Goal: Task Accomplishment & Management: Complete application form

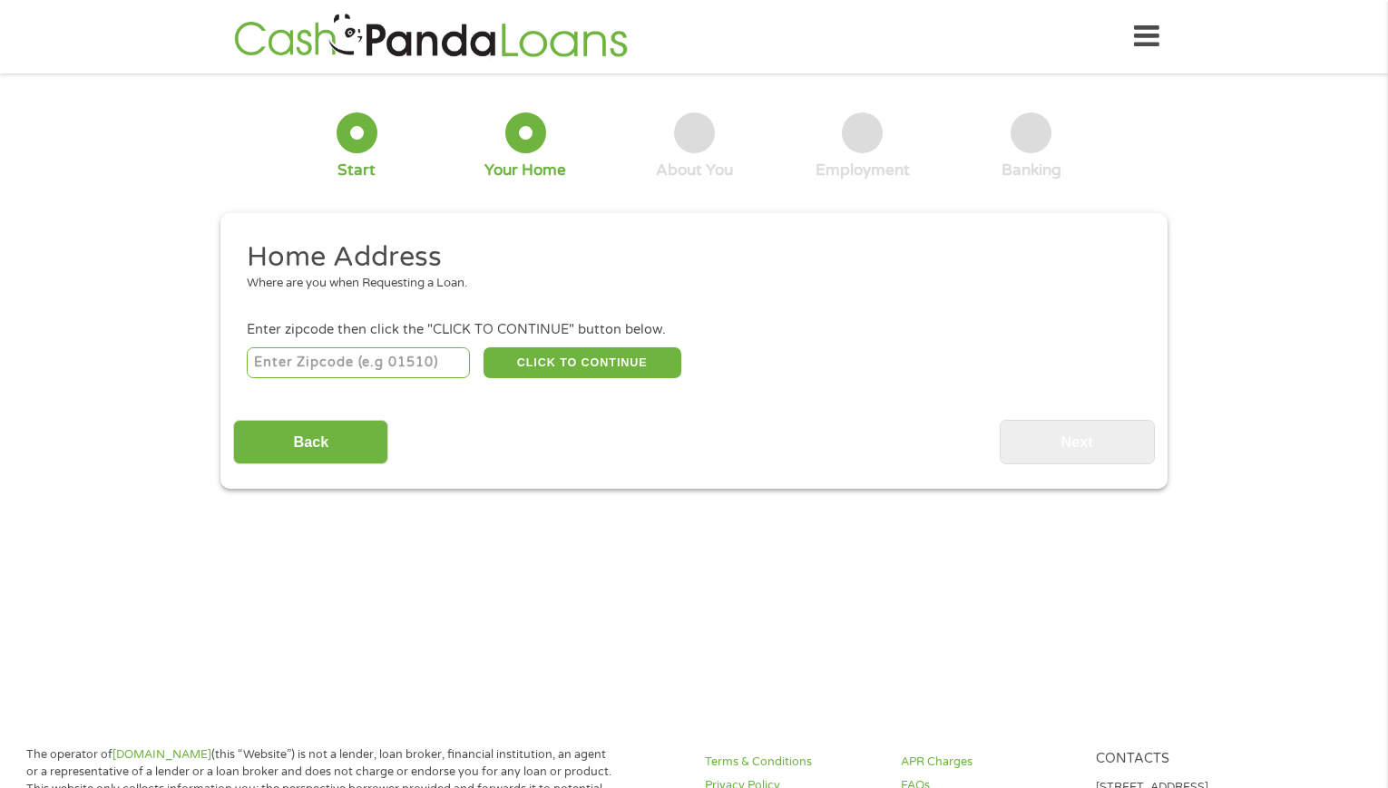
click at [322, 361] on input "number" at bounding box center [359, 362] width 224 height 31
type input "32771"
select select "[US_STATE]"
click at [563, 363] on button "CLICK TO CONTINUE" at bounding box center [582, 362] width 198 height 31
type input "32771"
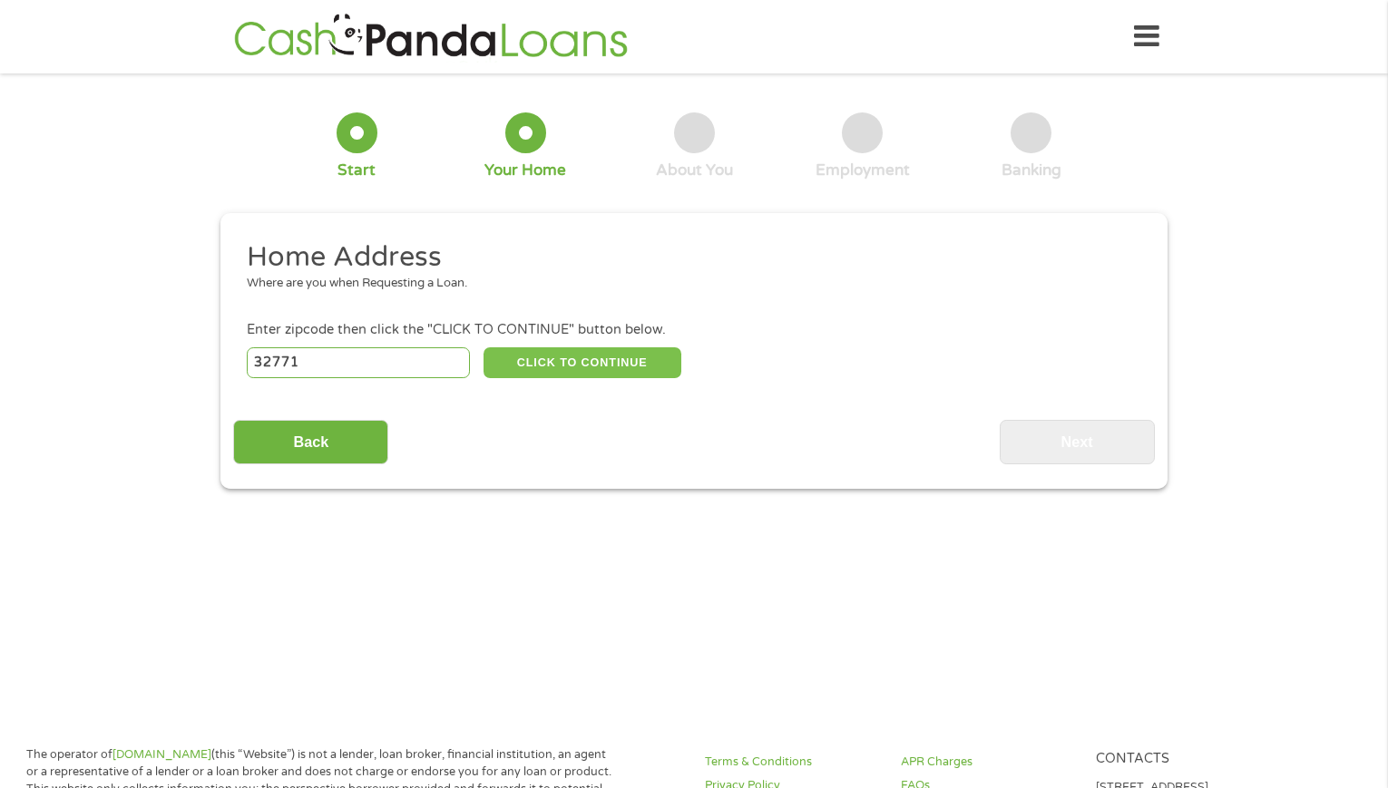
type input "[PERSON_NAME]"
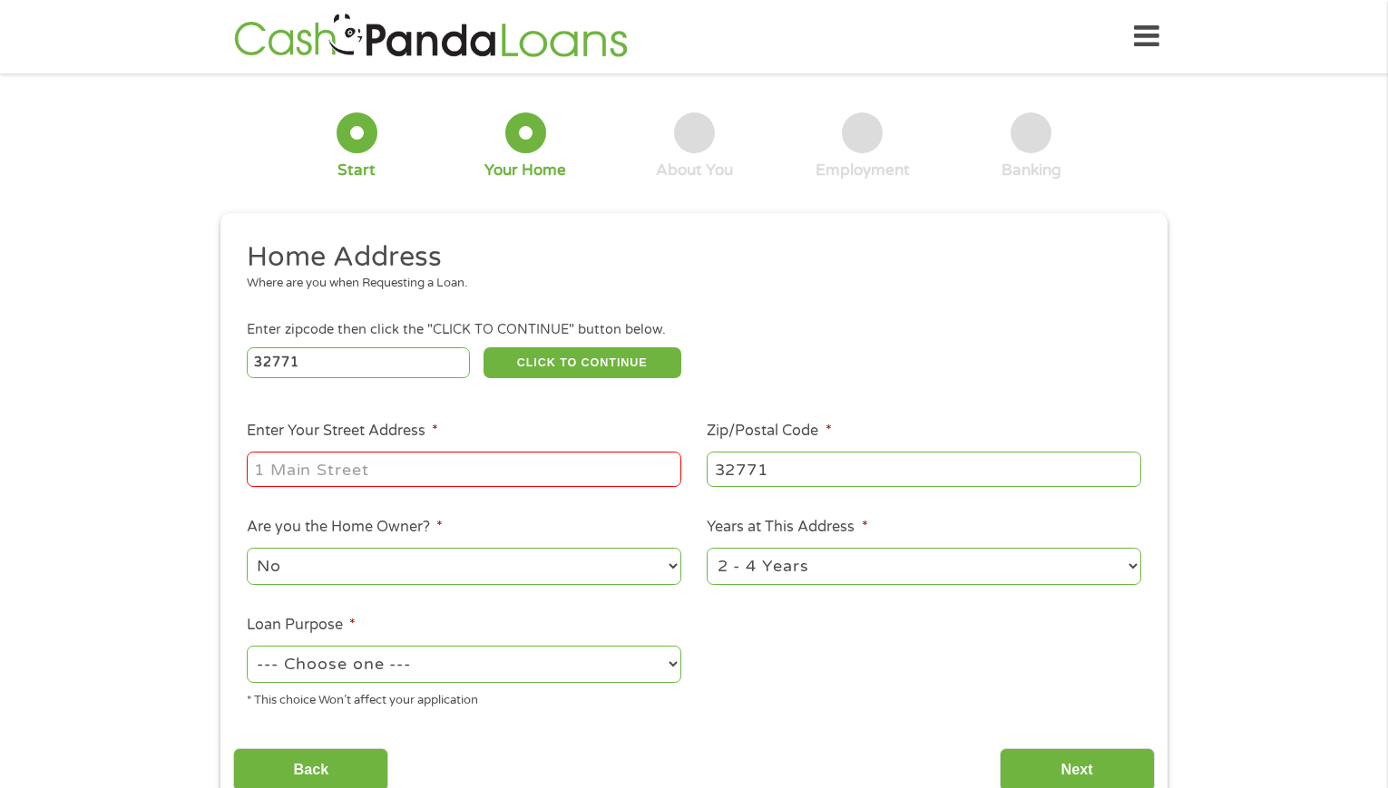
click at [400, 477] on input "Enter Your Street Address *" at bounding box center [464, 469] width 434 height 34
type input "[STREET_ADDRESS]"
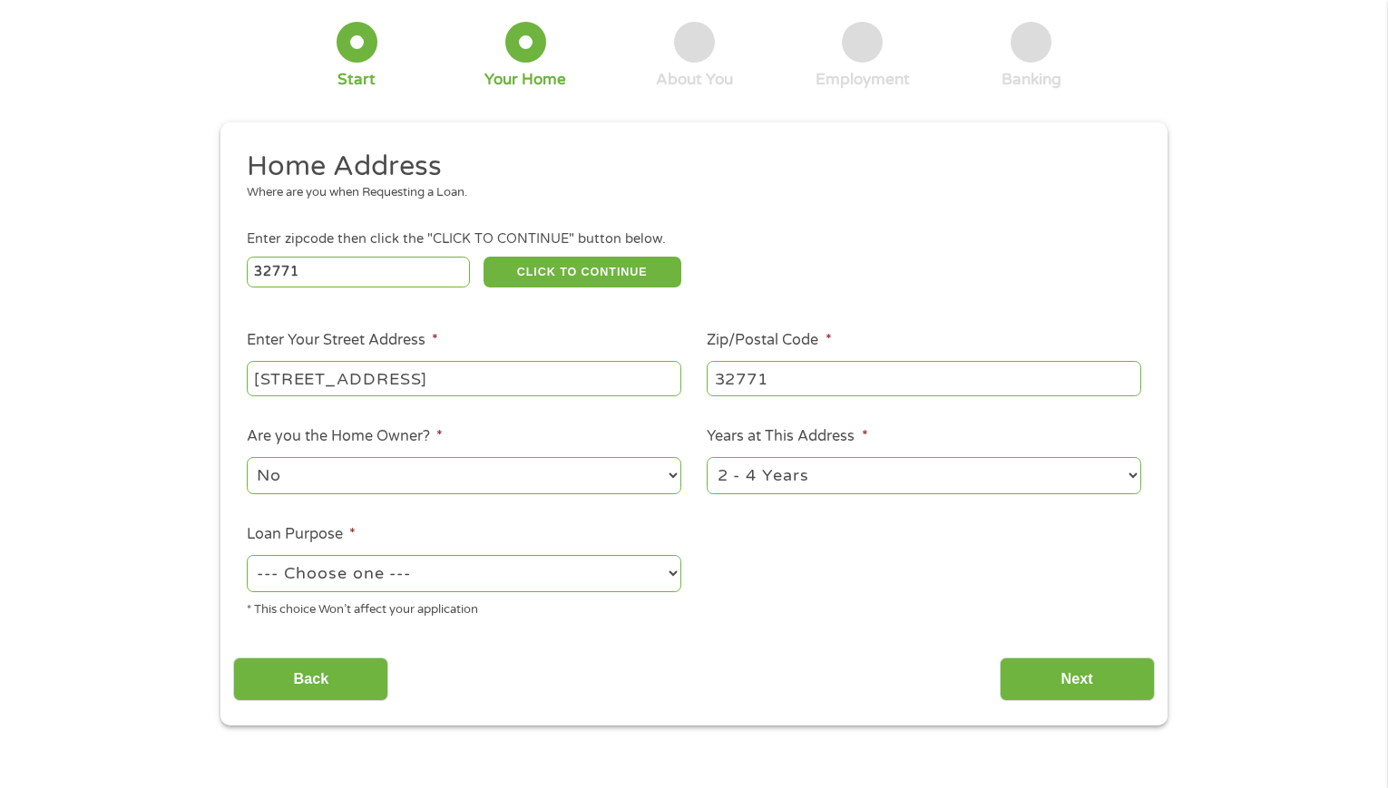
click at [673, 573] on select "--- Choose one --- Pay Bills Debt Consolidation Home Improvement Major Purchase…" at bounding box center [464, 573] width 434 height 37
select select "paybills"
click at [247, 555] on select "--- Choose one --- Pay Bills Debt Consolidation Home Improvement Major Purchase…" at bounding box center [464, 573] width 434 height 37
click at [1041, 681] on input "Next" at bounding box center [1076, 680] width 155 height 44
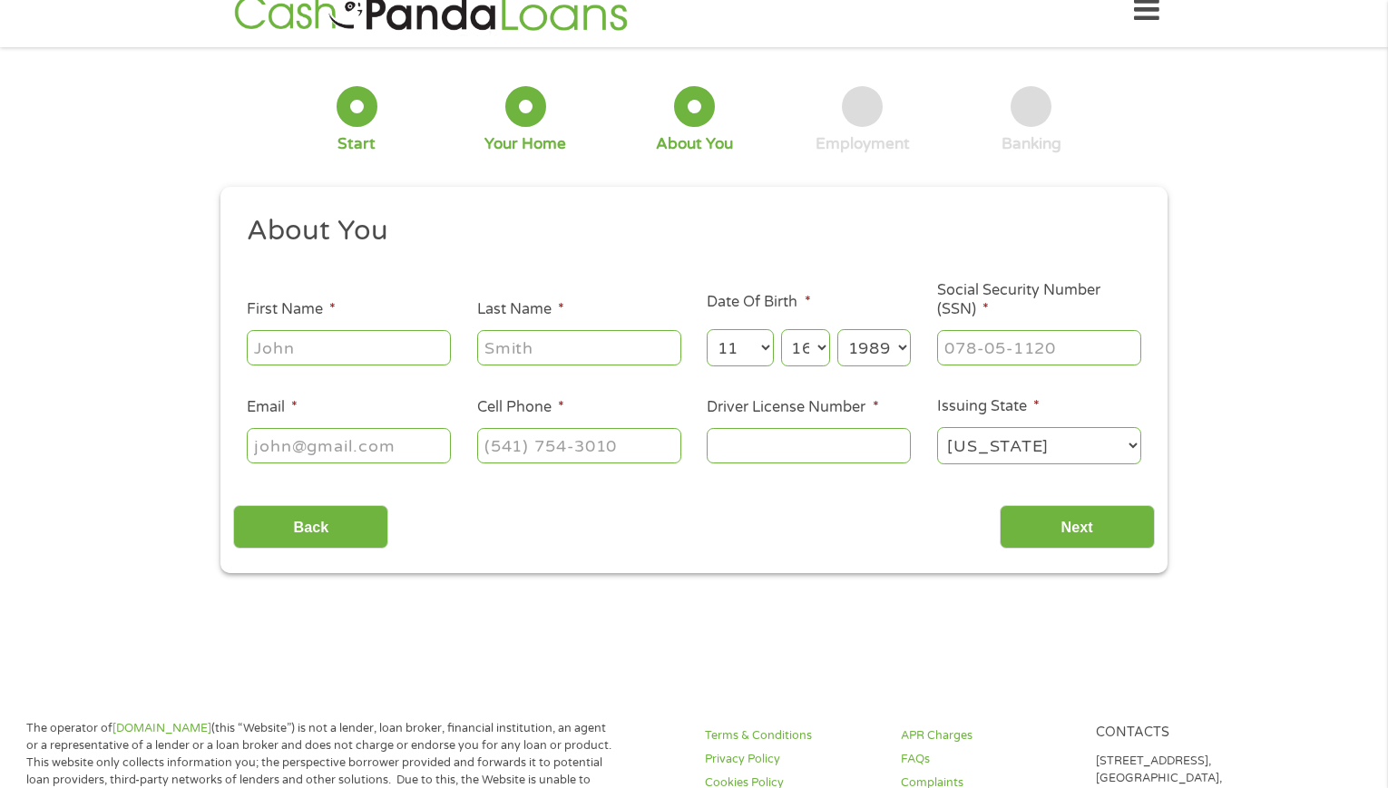
scroll to position [0, 0]
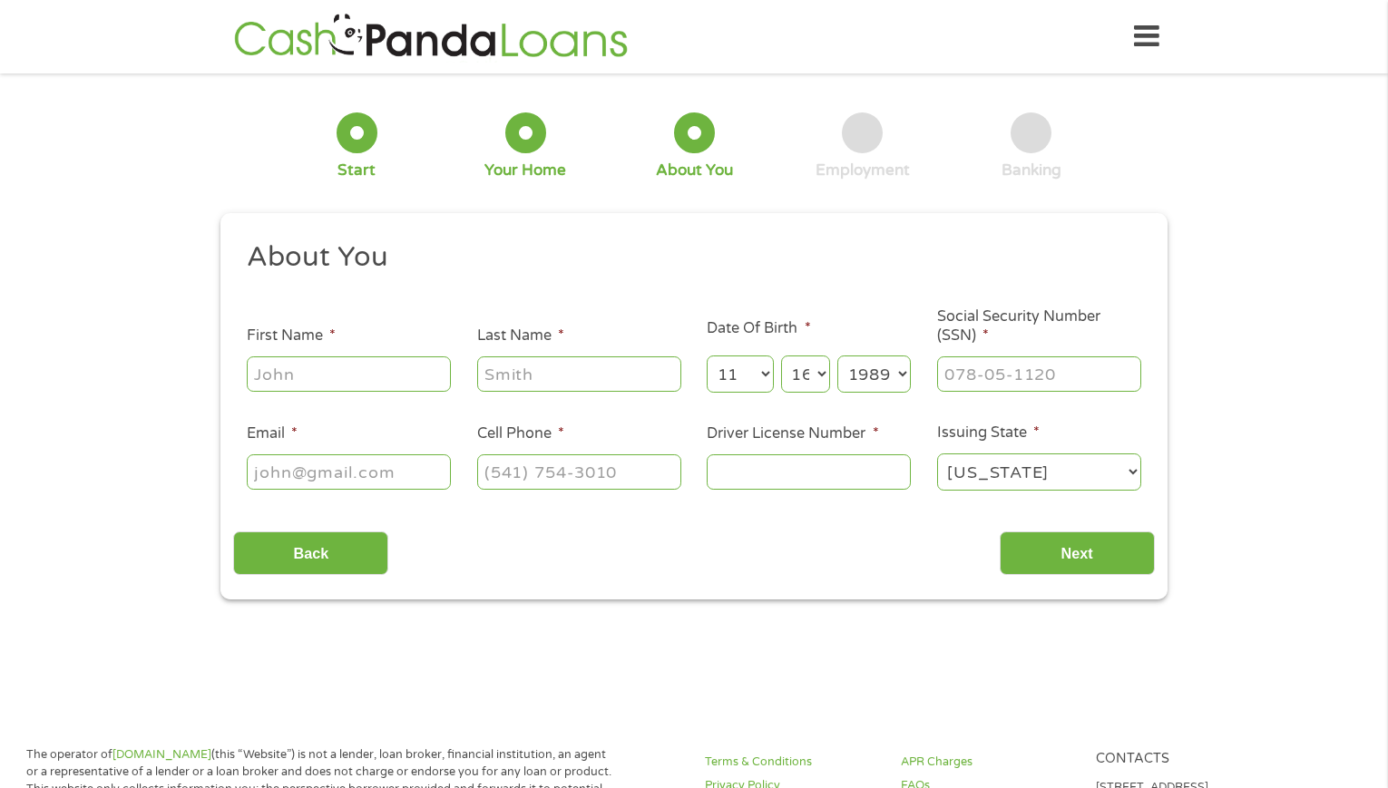
click at [336, 379] on input "First Name *" at bounding box center [349, 373] width 204 height 34
type input "[PERSON_NAME]"
type input "[PERSON_NAME][EMAIL_ADDRESS][PERSON_NAME][DOMAIN_NAME]"
type input "[PHONE_NUMBER]"
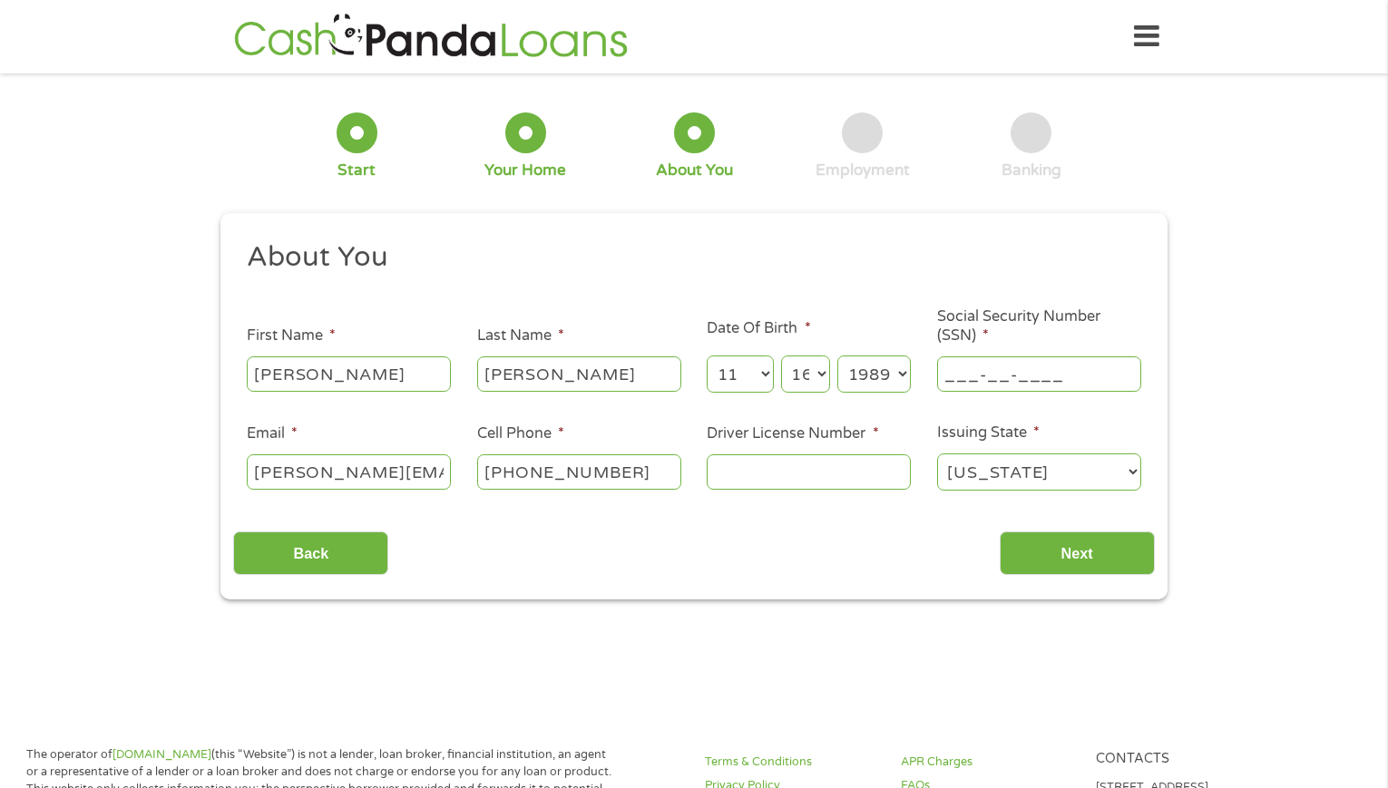
click at [981, 381] on input "___-__-____" at bounding box center [1039, 373] width 204 height 34
type input "662-54-3749"
click at [864, 476] on input "Driver License Number *" at bounding box center [809, 471] width 204 height 34
type input "m628934687000"
click at [1025, 550] on input "Next" at bounding box center [1076, 553] width 155 height 44
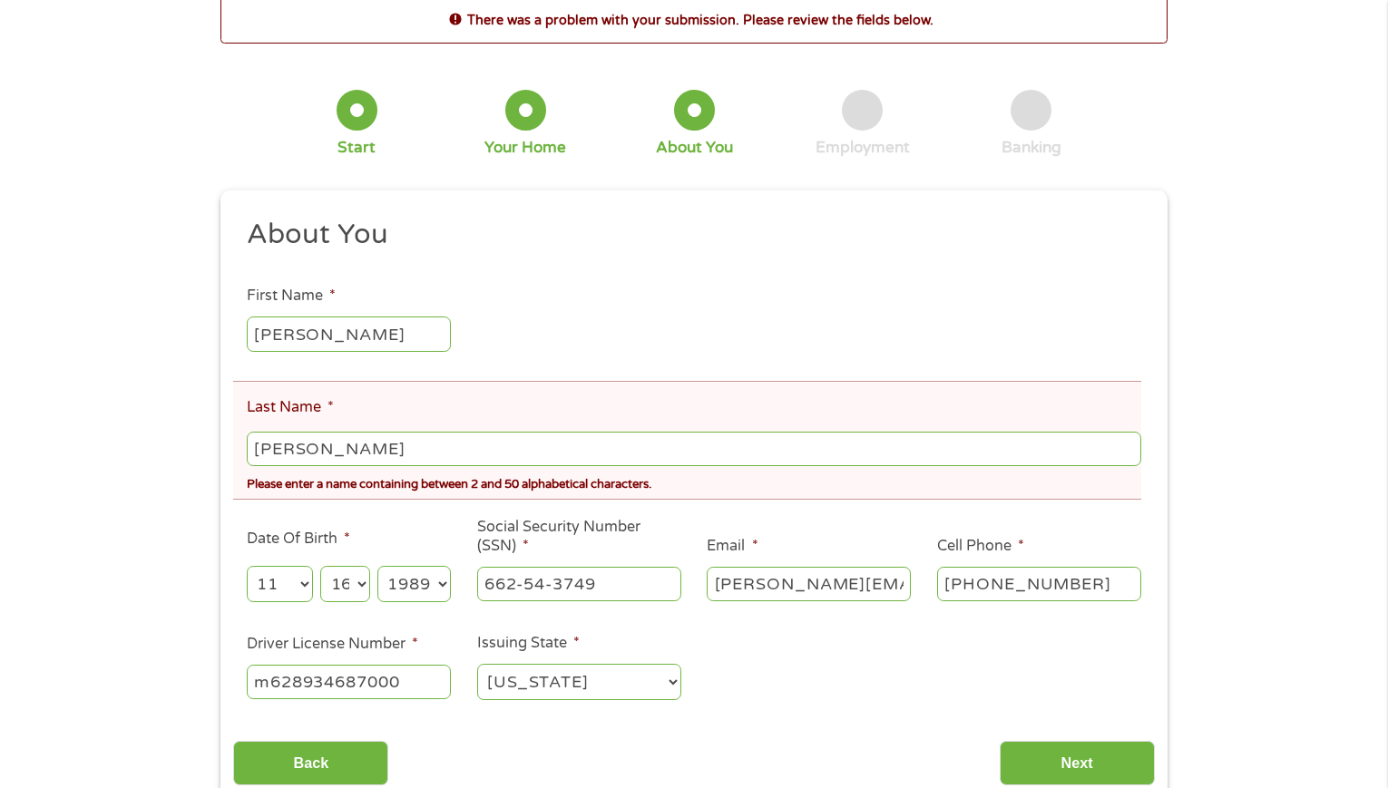
scroll to position [181, 0]
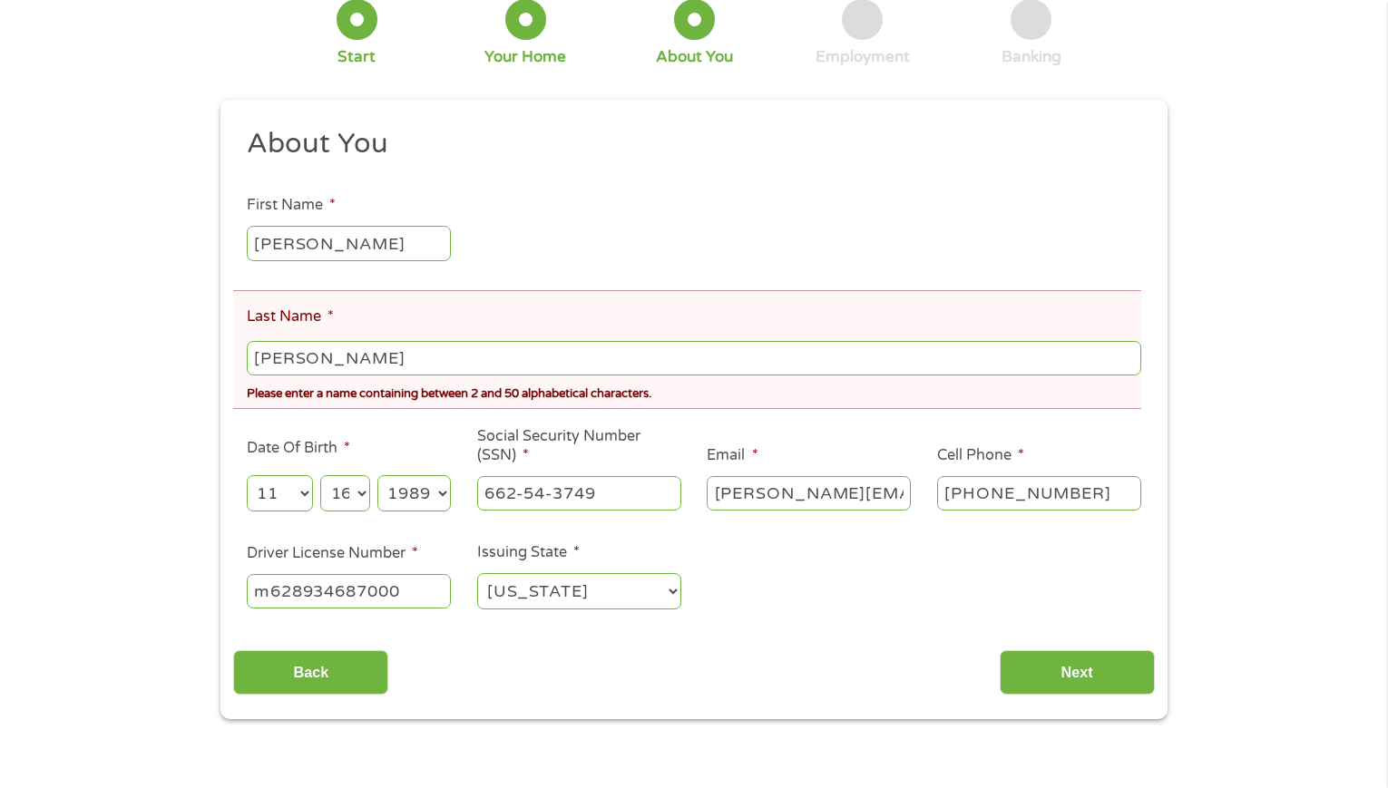
drag, startPoint x: 311, startPoint y: 353, endPoint x: 243, endPoint y: 353, distance: 68.0
click at [243, 353] on li "Last Name * [PERSON_NAME] Please enter a name containing between 2 and 50 alpha…" at bounding box center [687, 349] width 908 height 119
type input "[PERSON_NAME]"
click at [1084, 690] on input "Next" at bounding box center [1076, 672] width 155 height 44
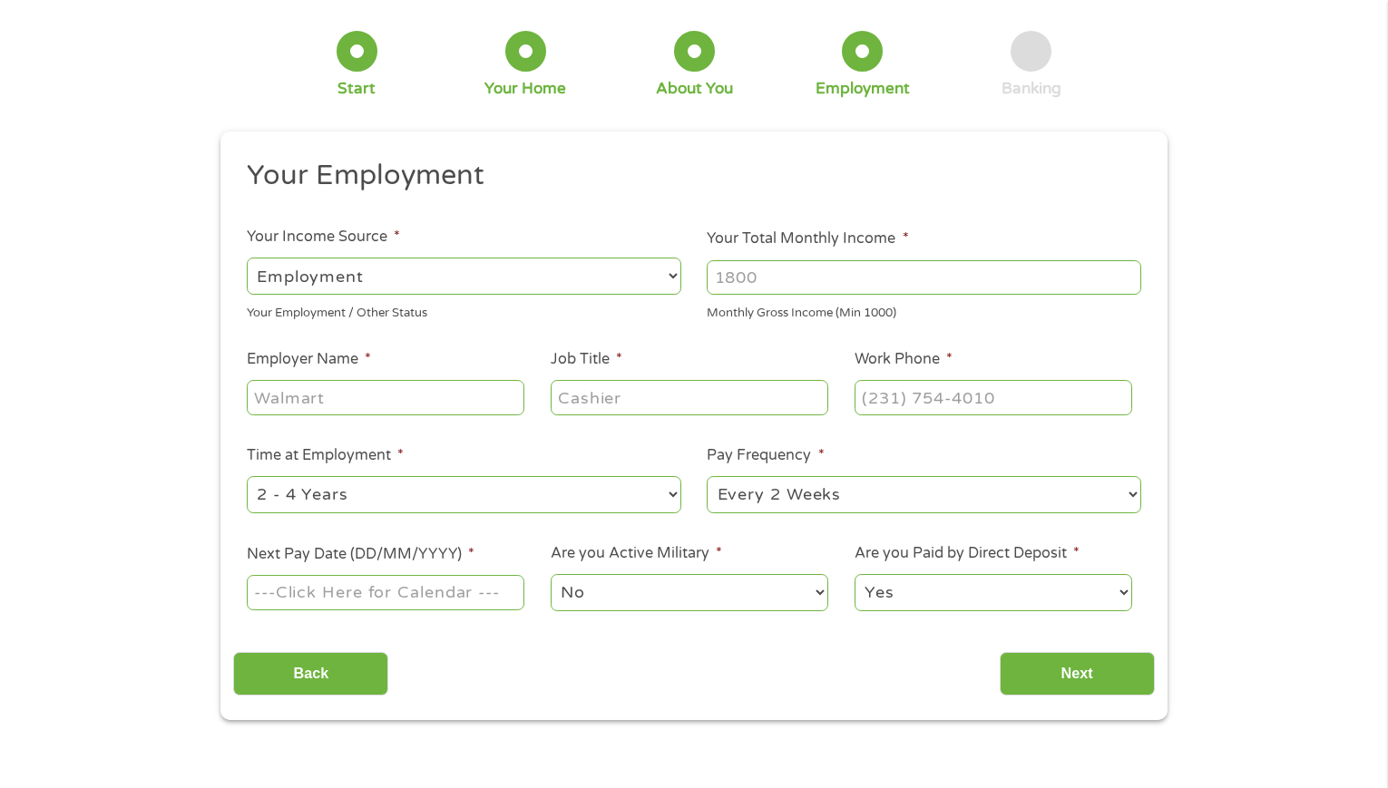
scroll to position [0, 0]
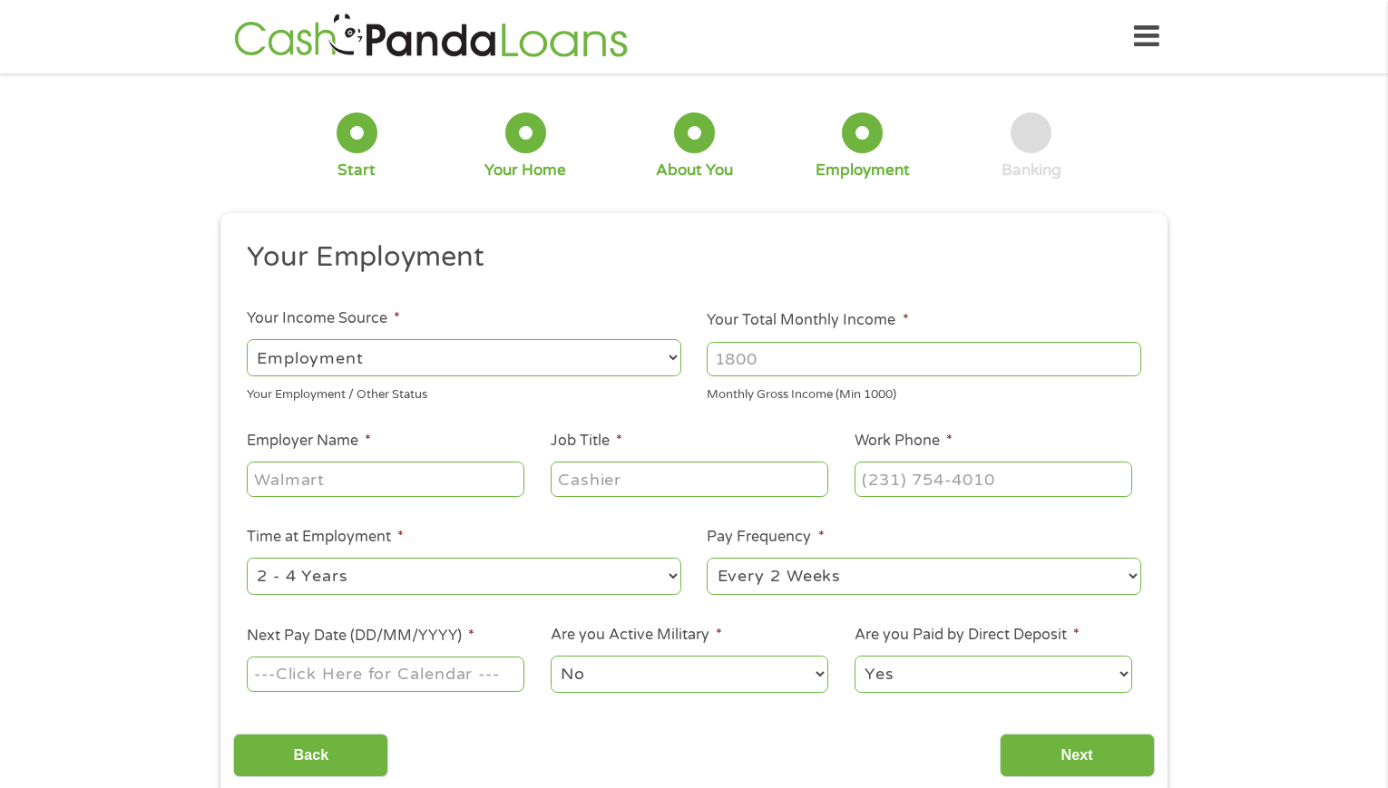
click at [364, 465] on input "Employer Name *" at bounding box center [386, 479] width 278 height 34
type input "JST"
click at [660, 477] on input "Job Title *" at bounding box center [690, 479] width 278 height 34
type input "W"
type input "Quality Engennier"
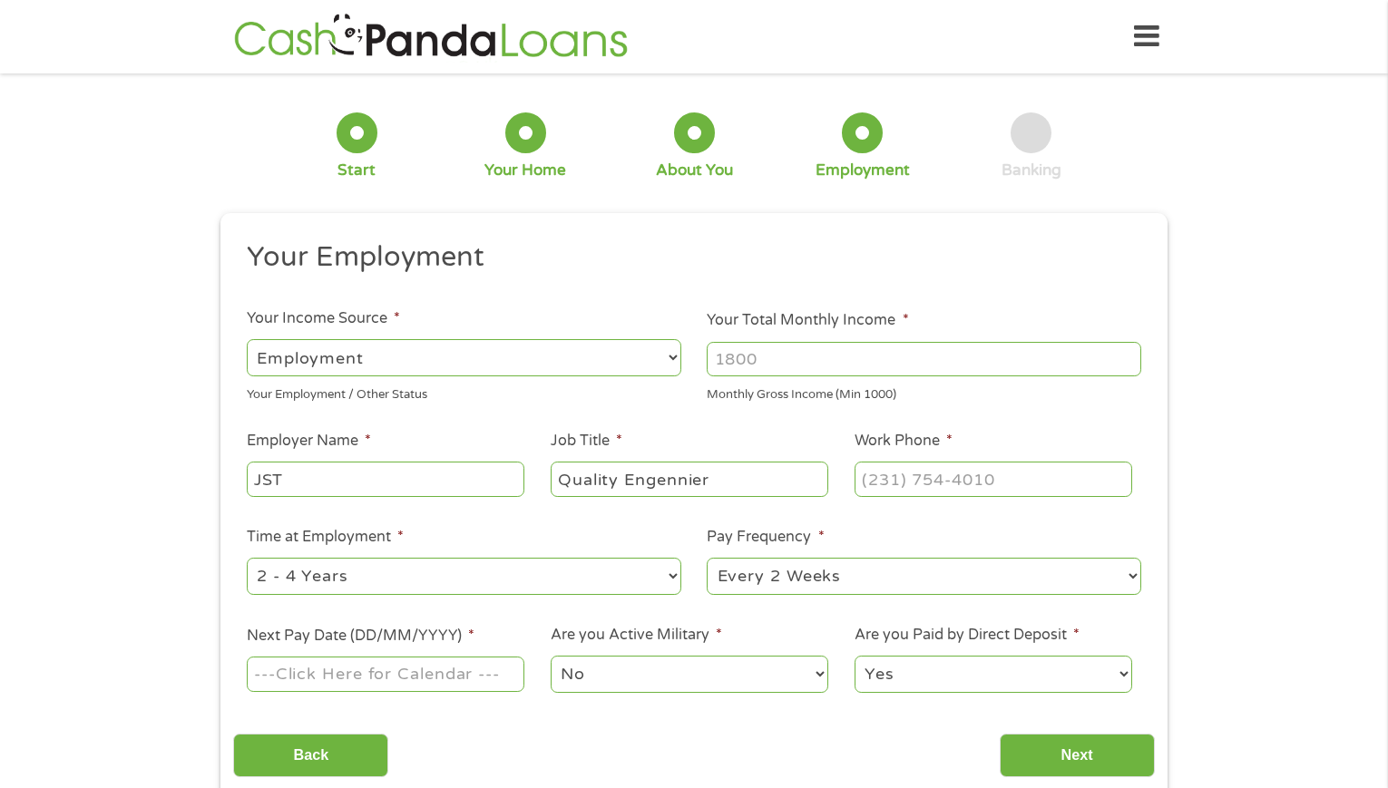
click at [502, 584] on select "--- Choose one --- 1 Year or less 1 - 2 Years 2 - 4 Years Over 4 Years" at bounding box center [464, 576] width 434 height 37
click at [247, 558] on select "--- Choose one --- 1 Year or less 1 - 2 Years 2 - 4 Years Over 4 Years" at bounding box center [464, 576] width 434 height 37
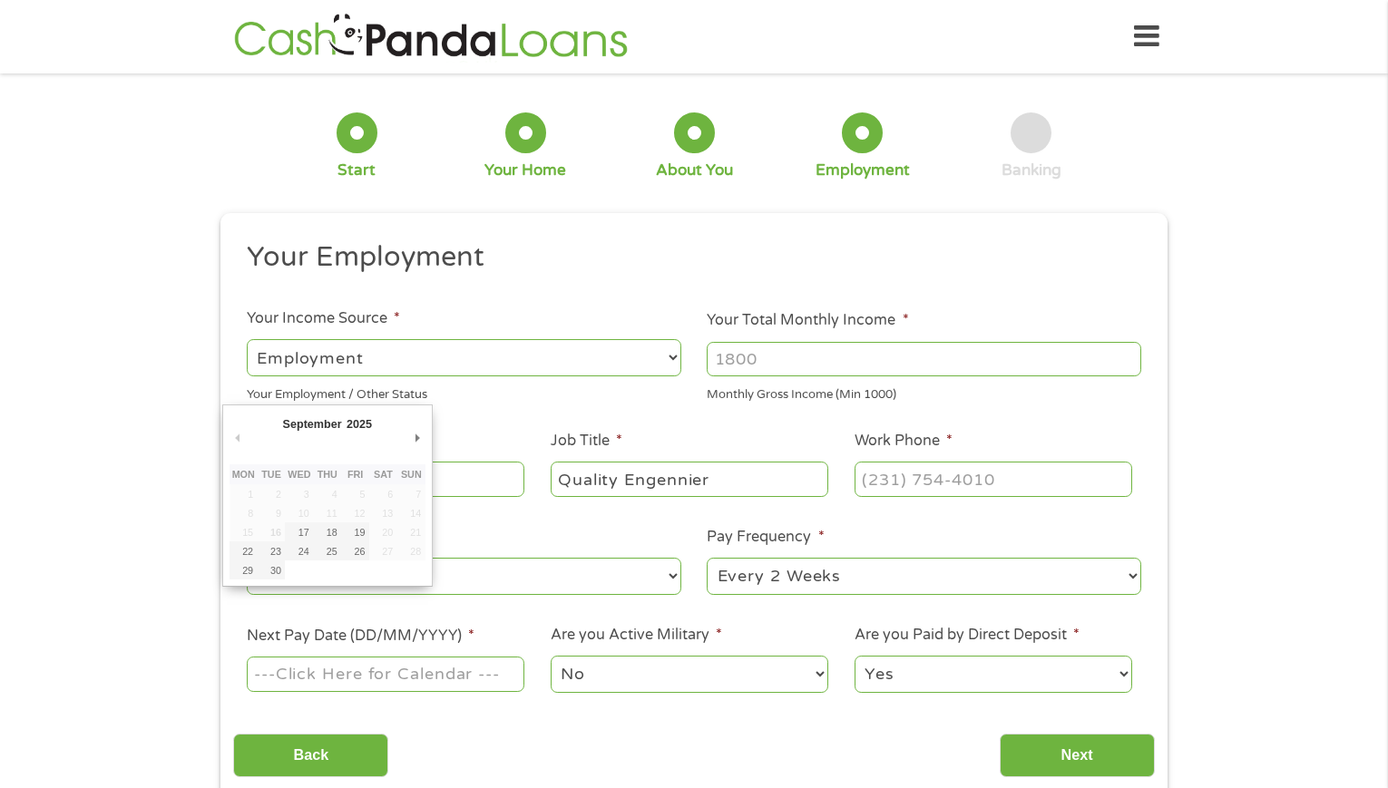
click at [435, 681] on input "Next Pay Date (DD/MM/YYYY) *" at bounding box center [386, 674] width 278 height 34
type input "[DATE]"
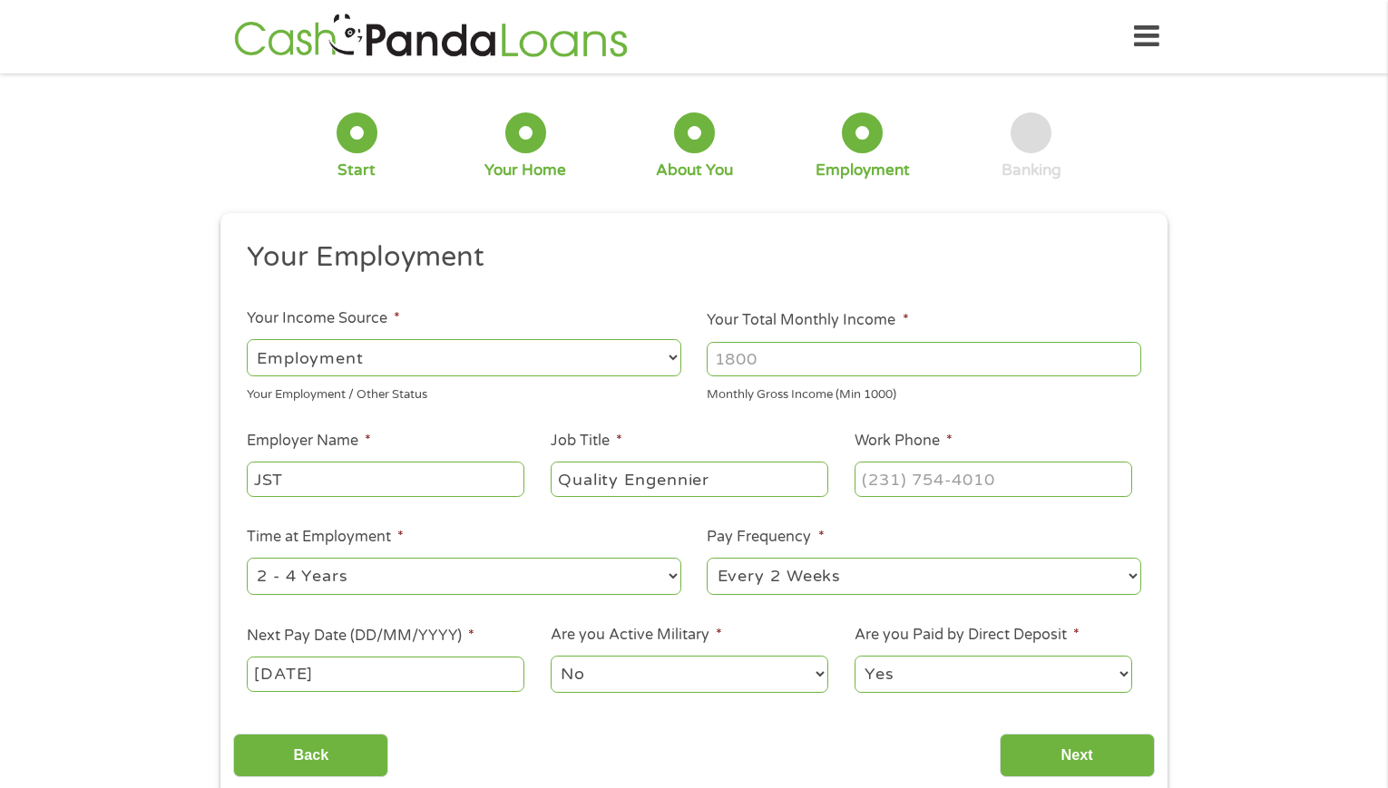
click at [720, 361] on input "Your Total Monthly Income *" at bounding box center [924, 359] width 434 height 34
type input "4500"
click at [1058, 765] on input "Next" at bounding box center [1076, 756] width 155 height 44
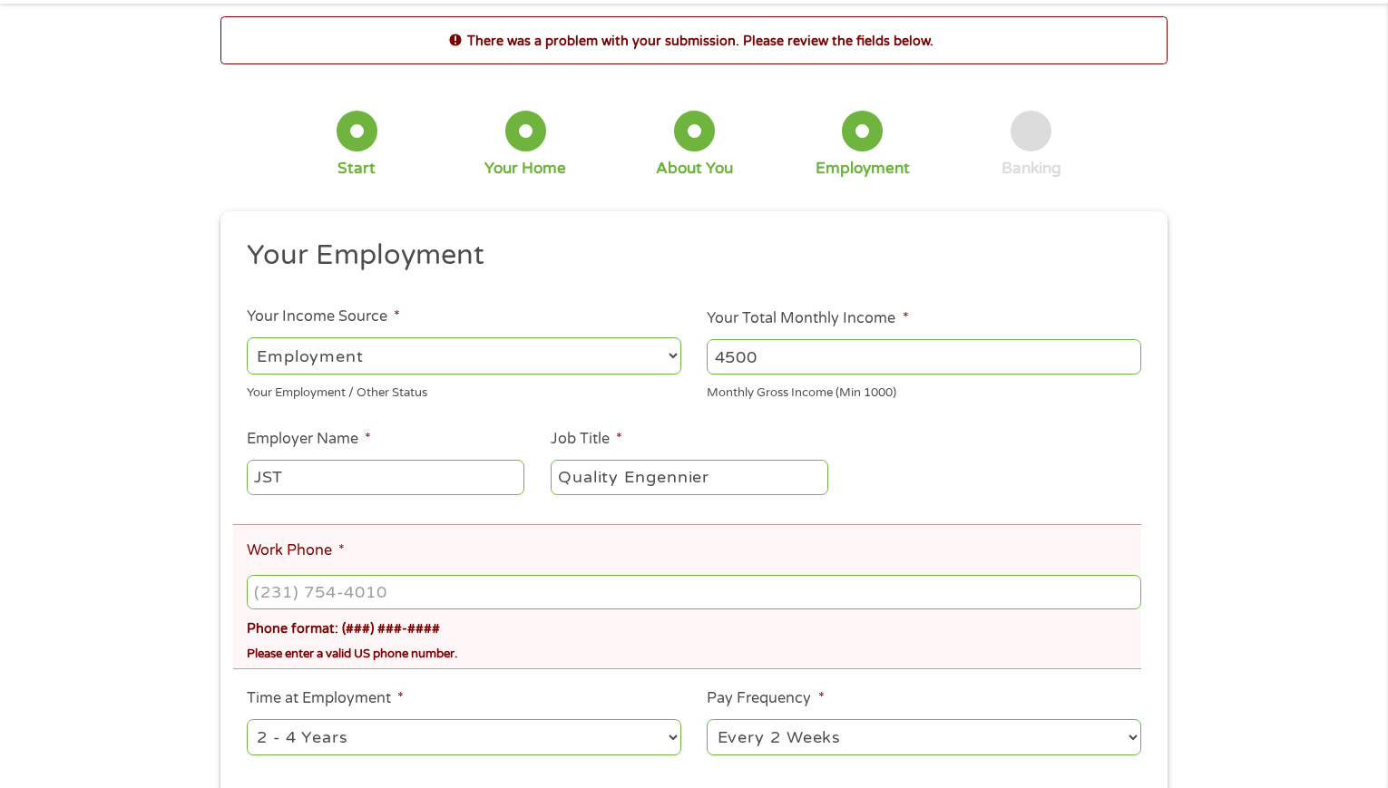
scroll to position [91, 0]
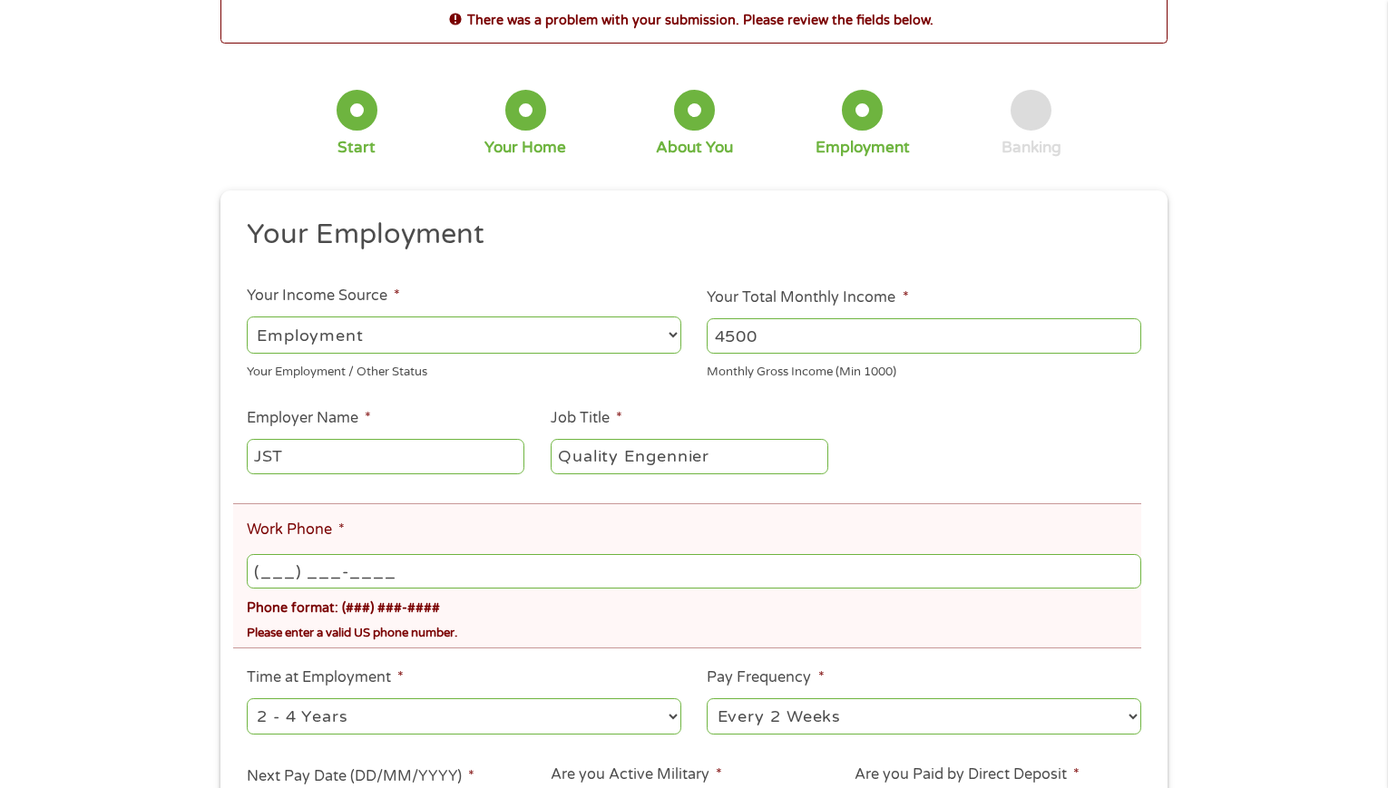
click at [297, 573] on input "(___) ___-____" at bounding box center [694, 571] width 894 height 34
type input "[PHONE_NUMBER]"
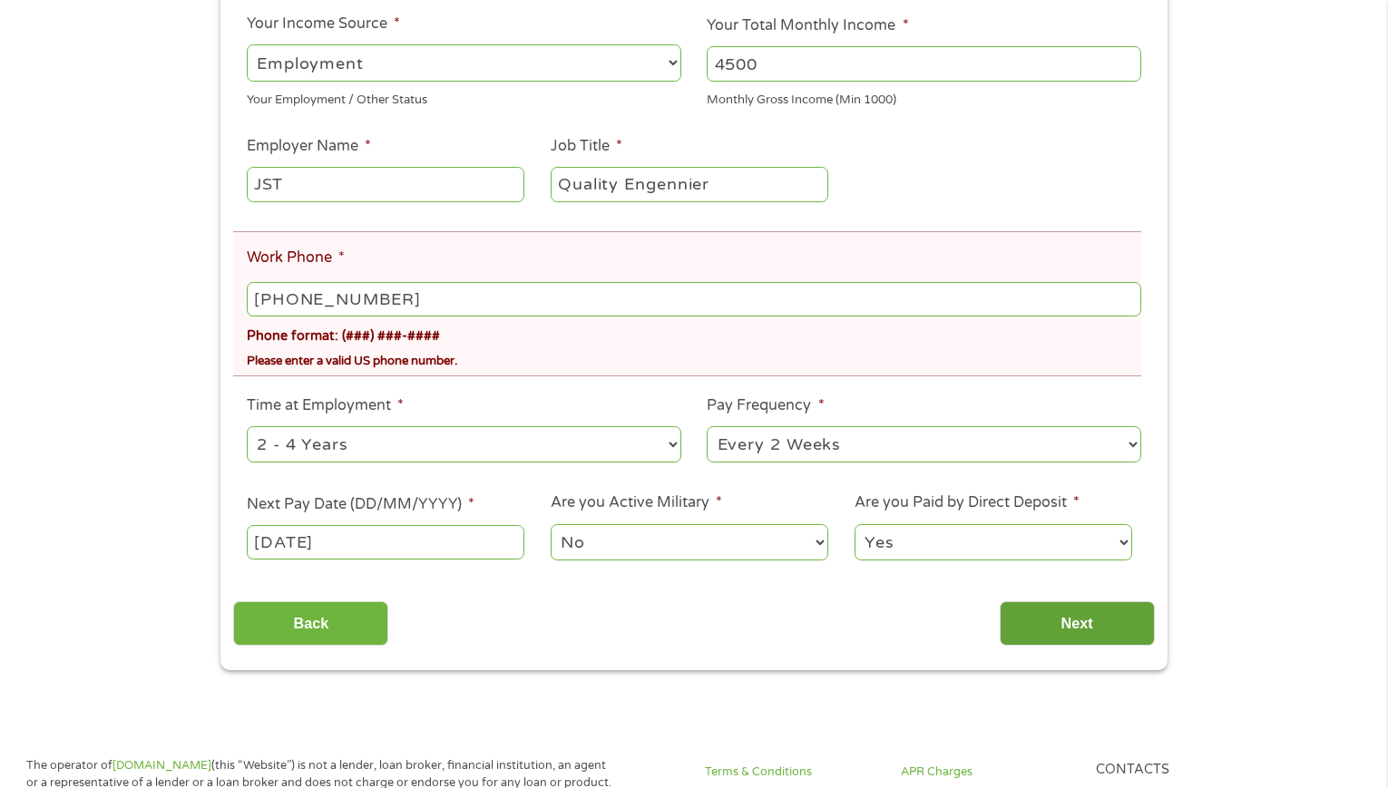
click at [1037, 624] on input "Next" at bounding box center [1076, 623] width 155 height 44
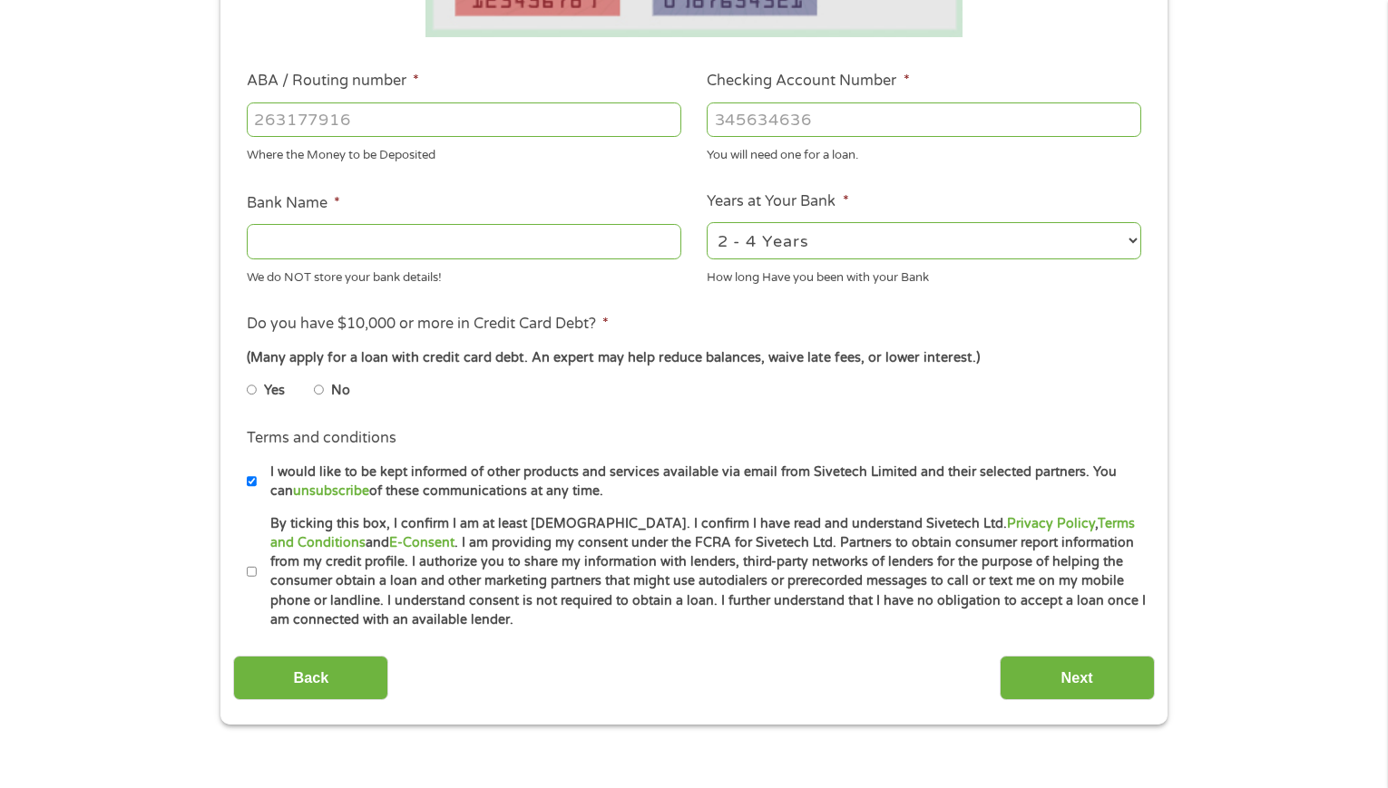
scroll to position [544, 0]
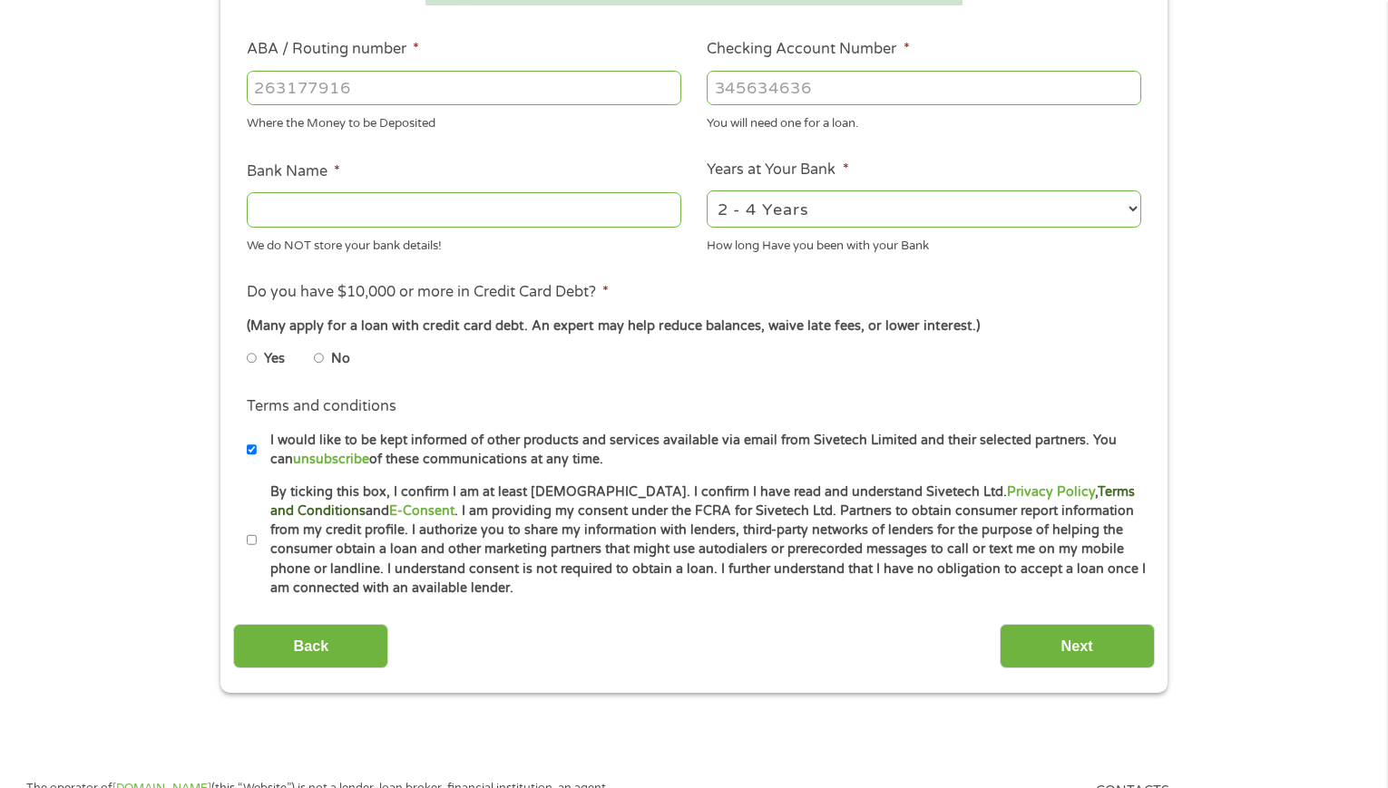
click at [1075, 496] on link "Terms and Conditions" at bounding box center [702, 501] width 864 height 34
click at [248, 540] on input "By ticking this box, I confirm I am at least [DEMOGRAPHIC_DATA]. I confirm I ha…" at bounding box center [252, 540] width 11 height 29
checkbox input "true"
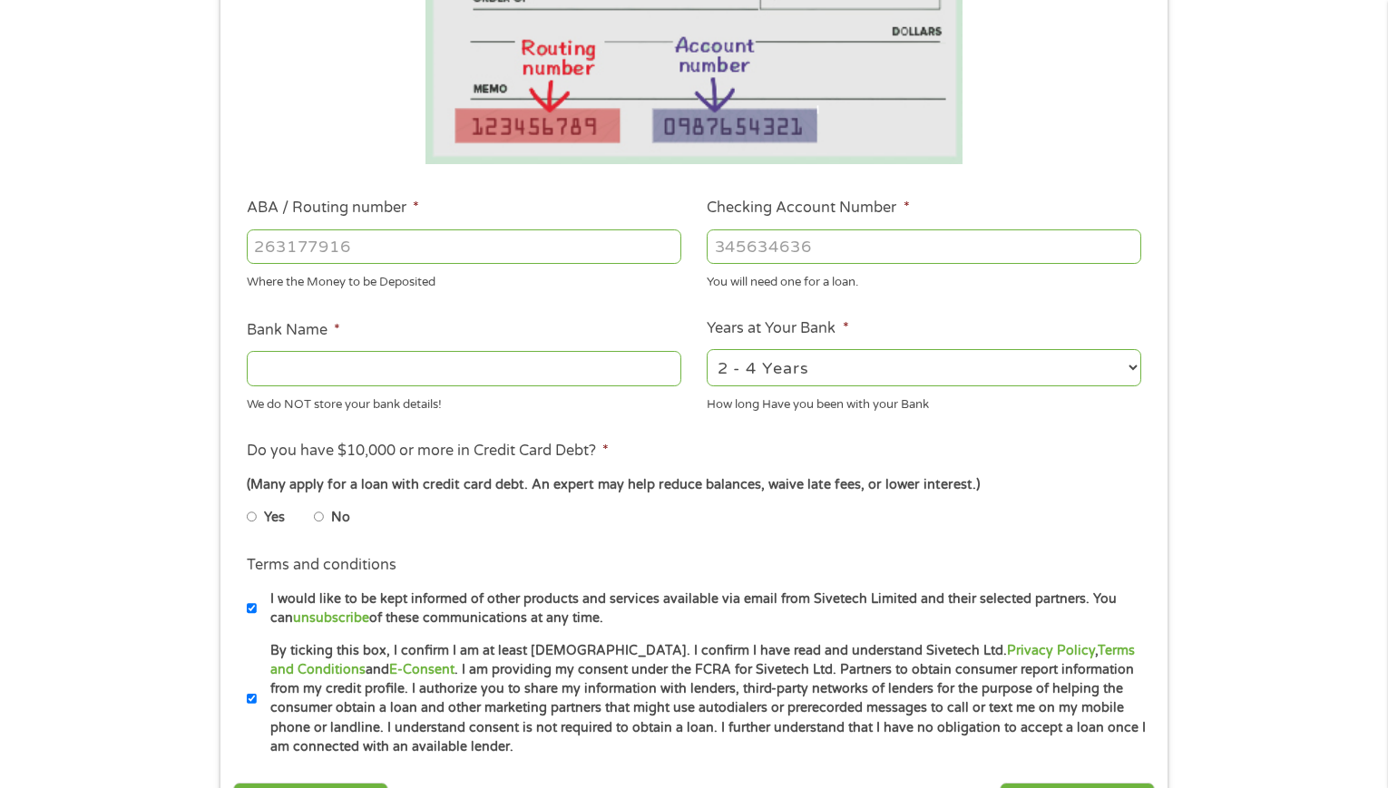
scroll to position [363, 0]
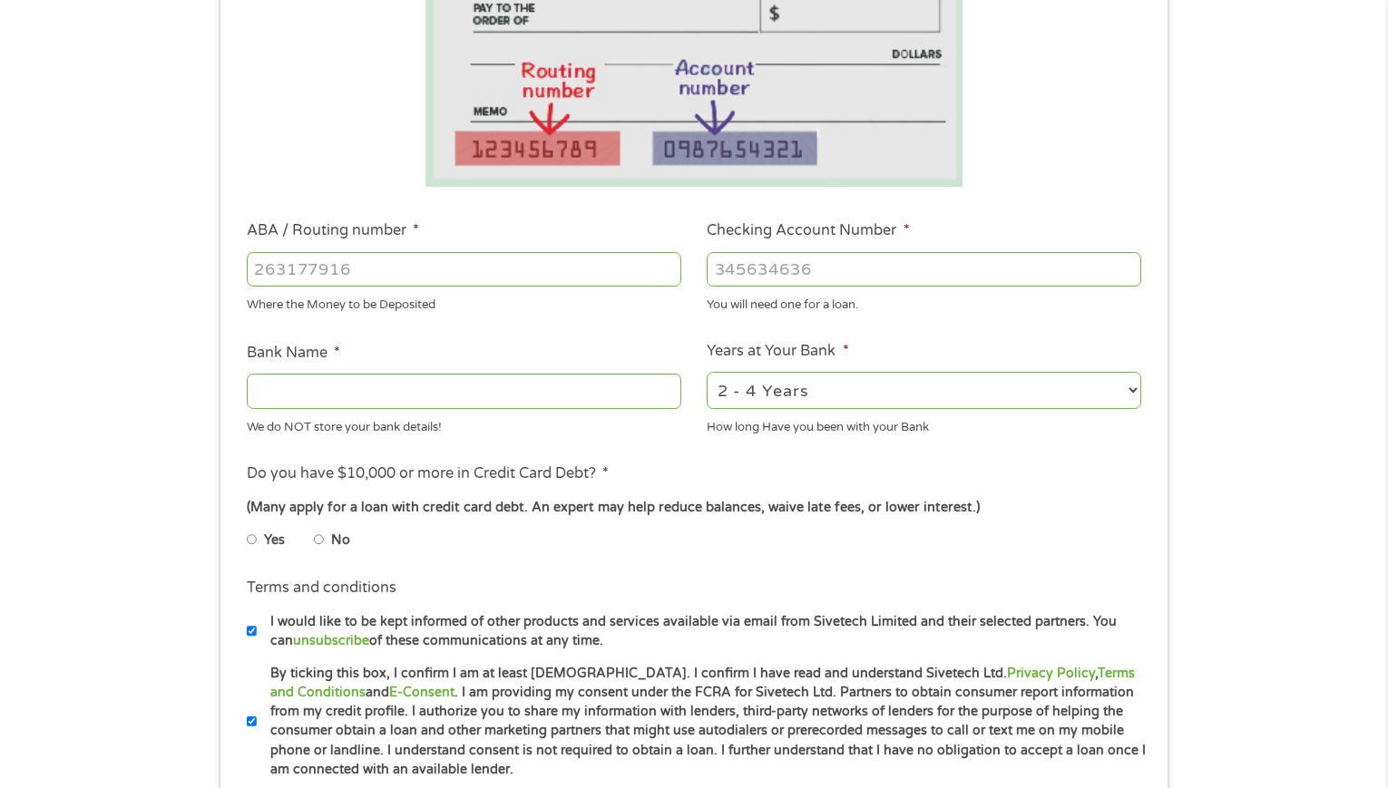
click at [317, 541] on input "No" at bounding box center [319, 539] width 11 height 29
radio input "true"
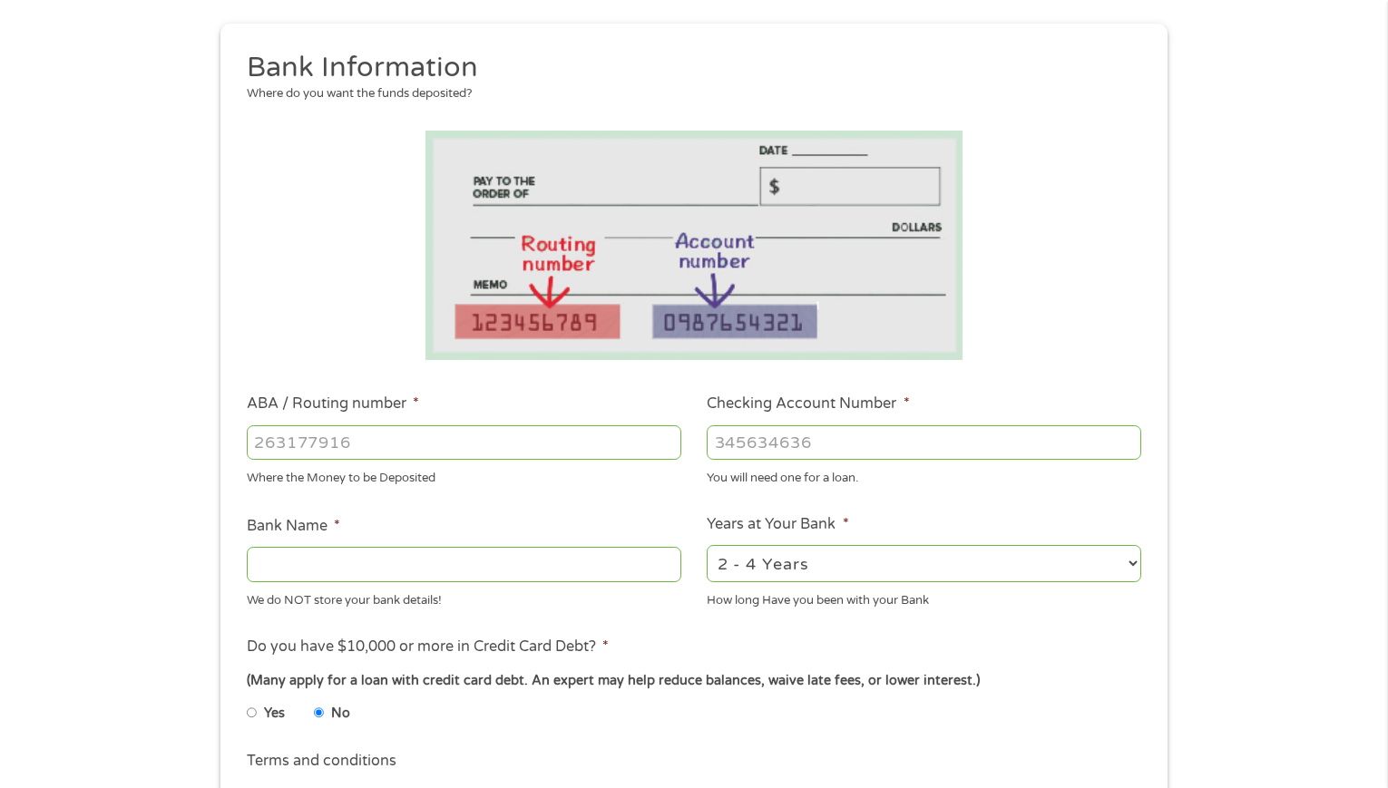
scroll to position [181, 0]
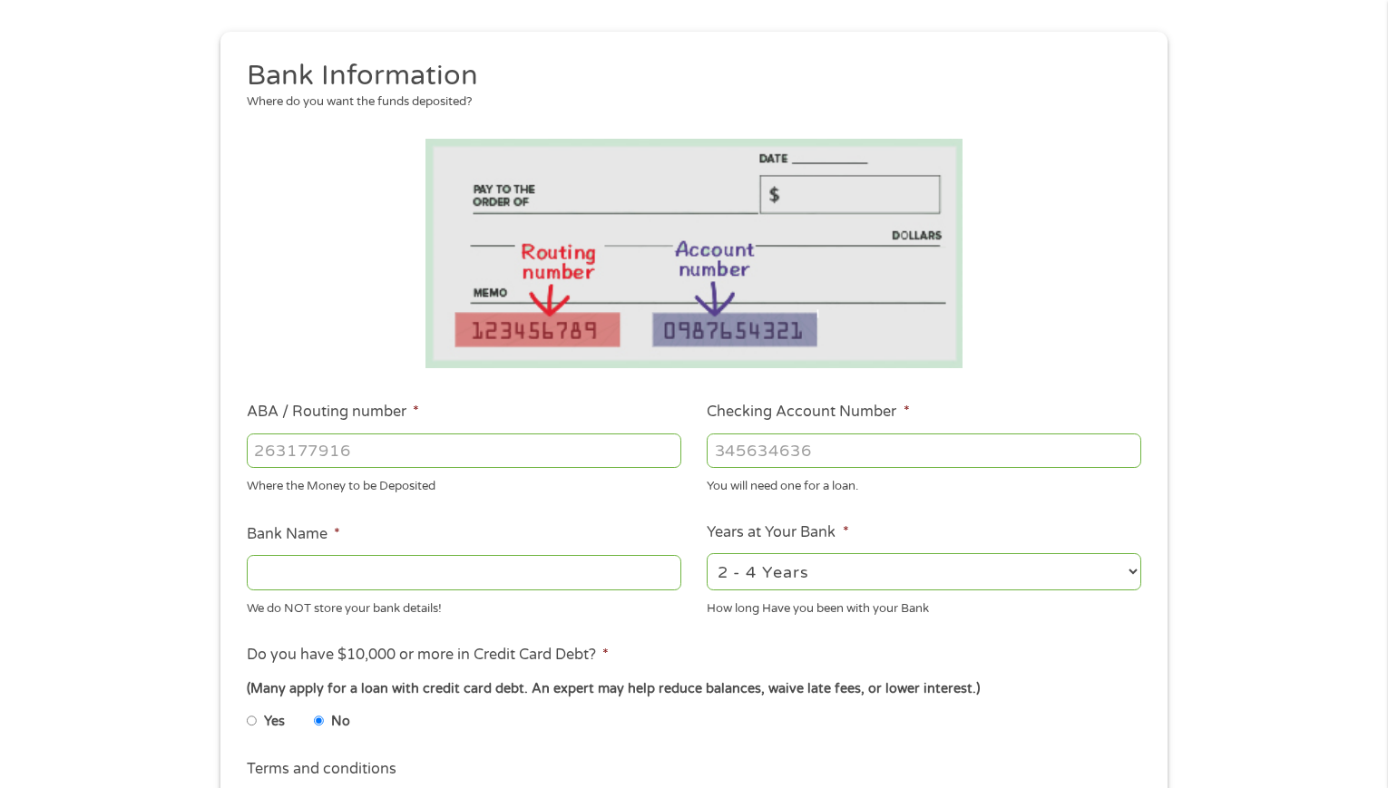
click at [337, 461] on input "ABA / Routing number *" at bounding box center [464, 451] width 434 height 34
type input "121000358"
type input "BANK OF AMERICA NA"
type input "121000358"
click at [791, 457] on input "Checking Account Number *" at bounding box center [924, 451] width 434 height 34
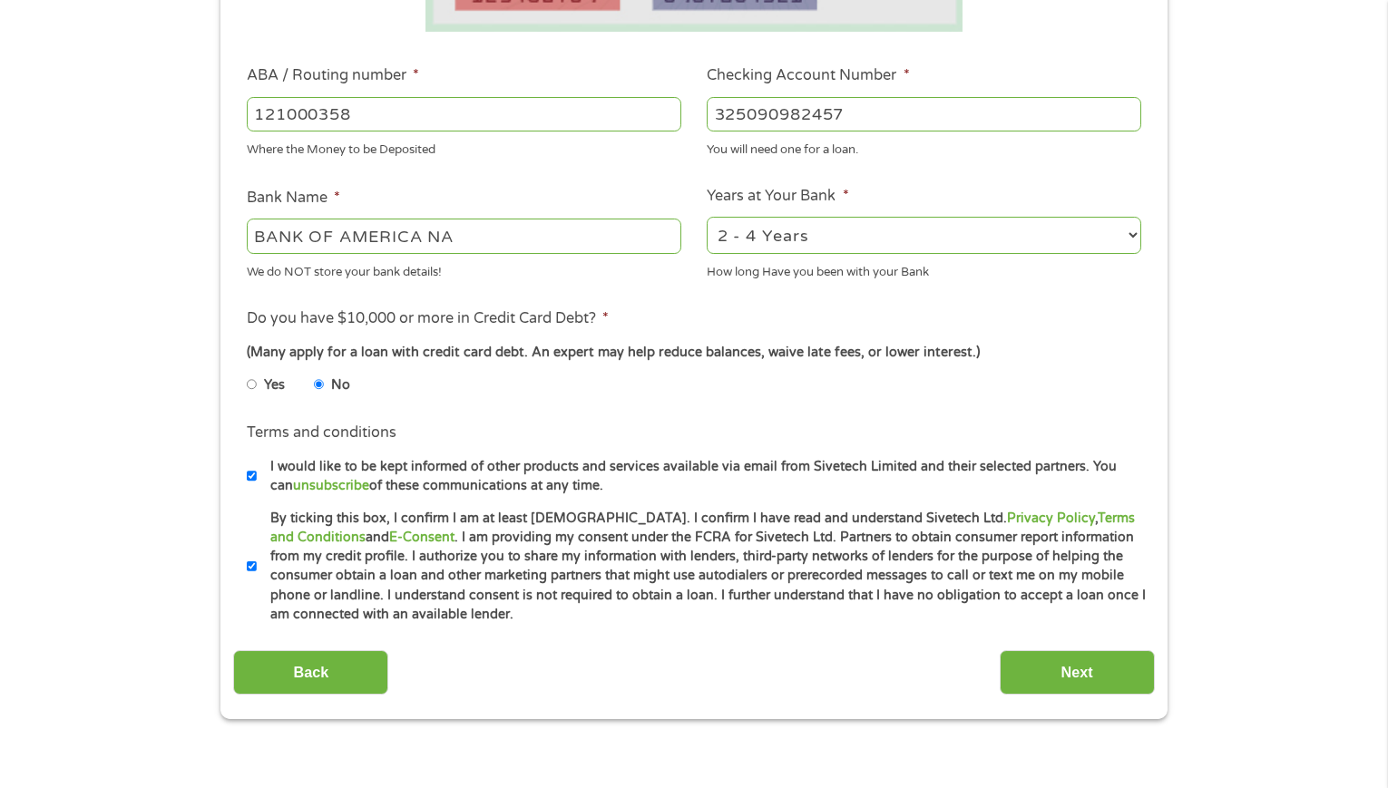
scroll to position [544, 0]
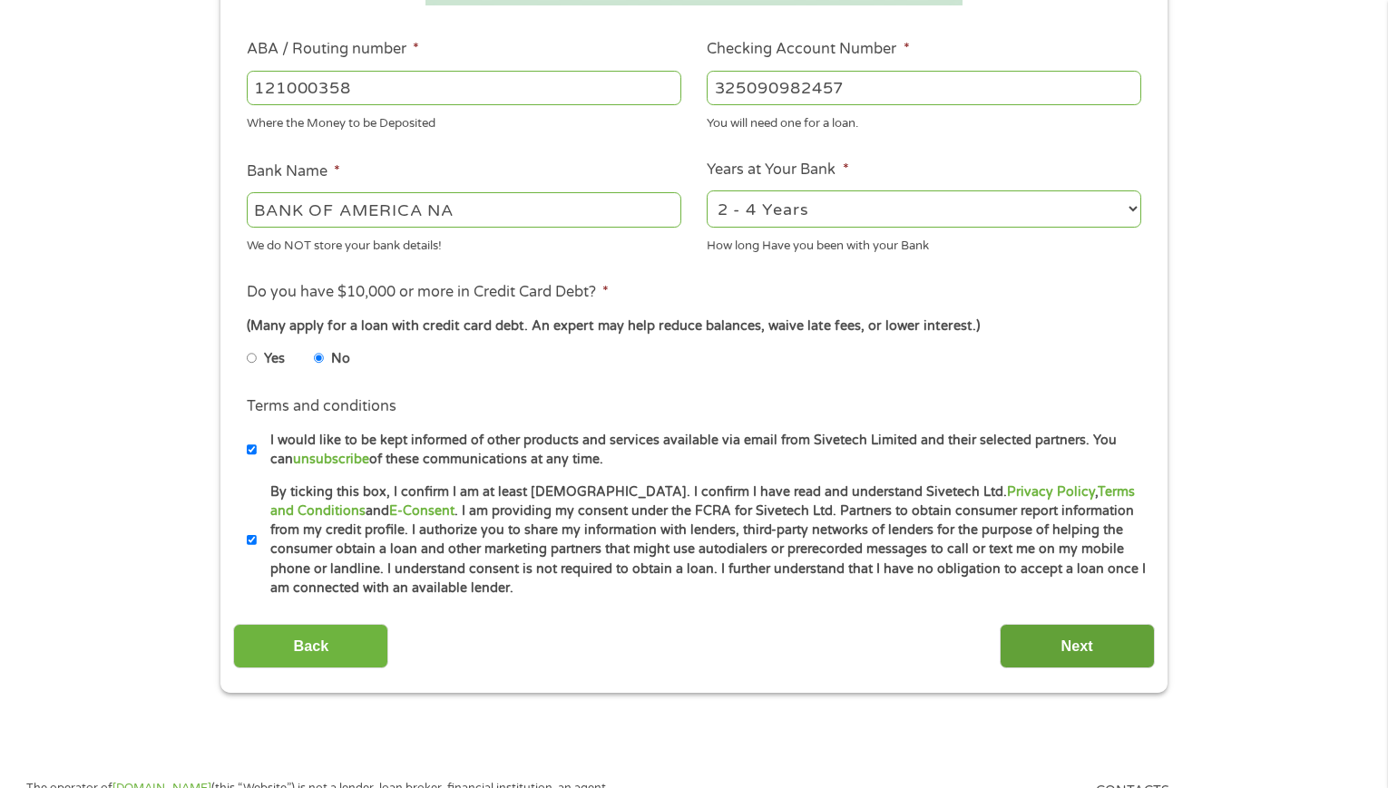
type input "325090982457"
click at [1048, 648] on input "Next" at bounding box center [1076, 646] width 155 height 44
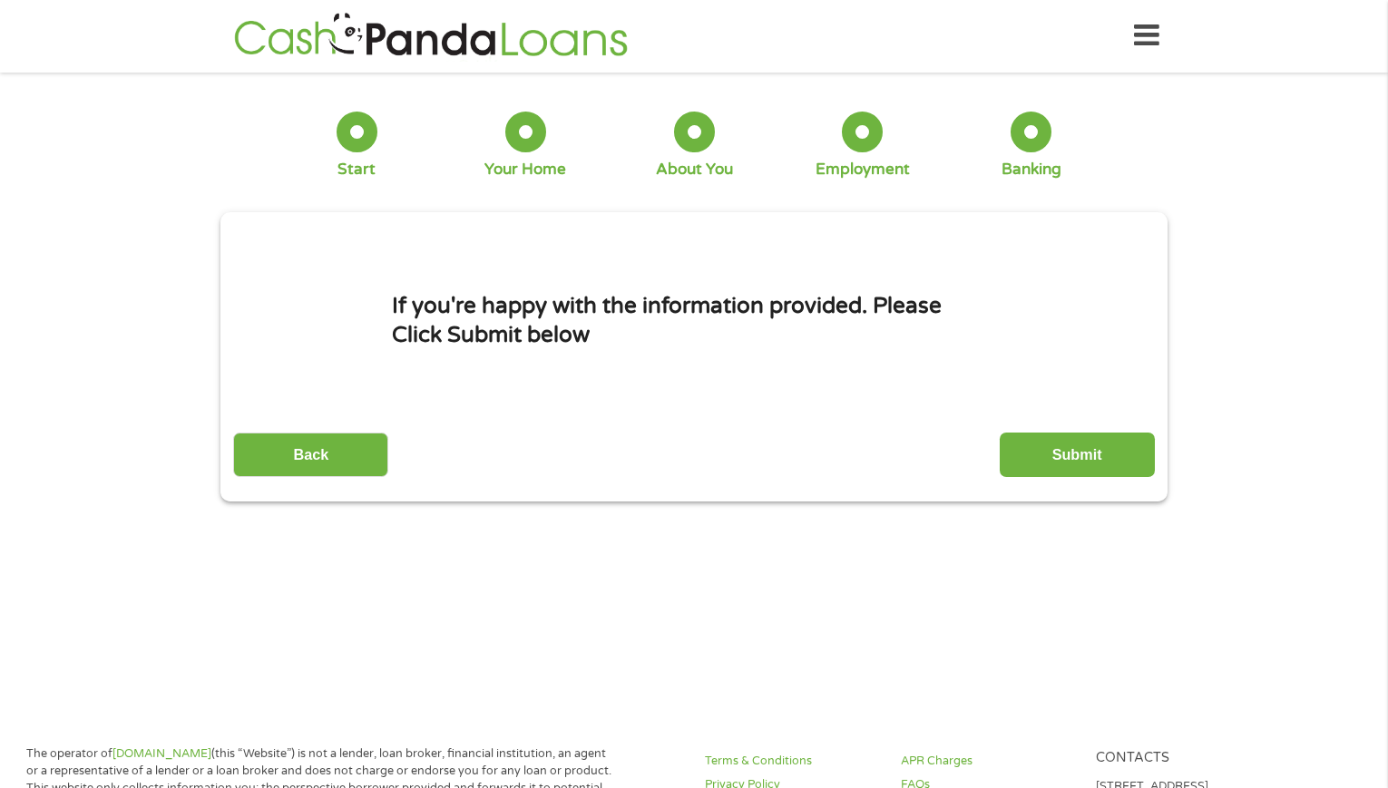
scroll to position [0, 0]
click at [1083, 458] on input "Submit" at bounding box center [1076, 456] width 155 height 44
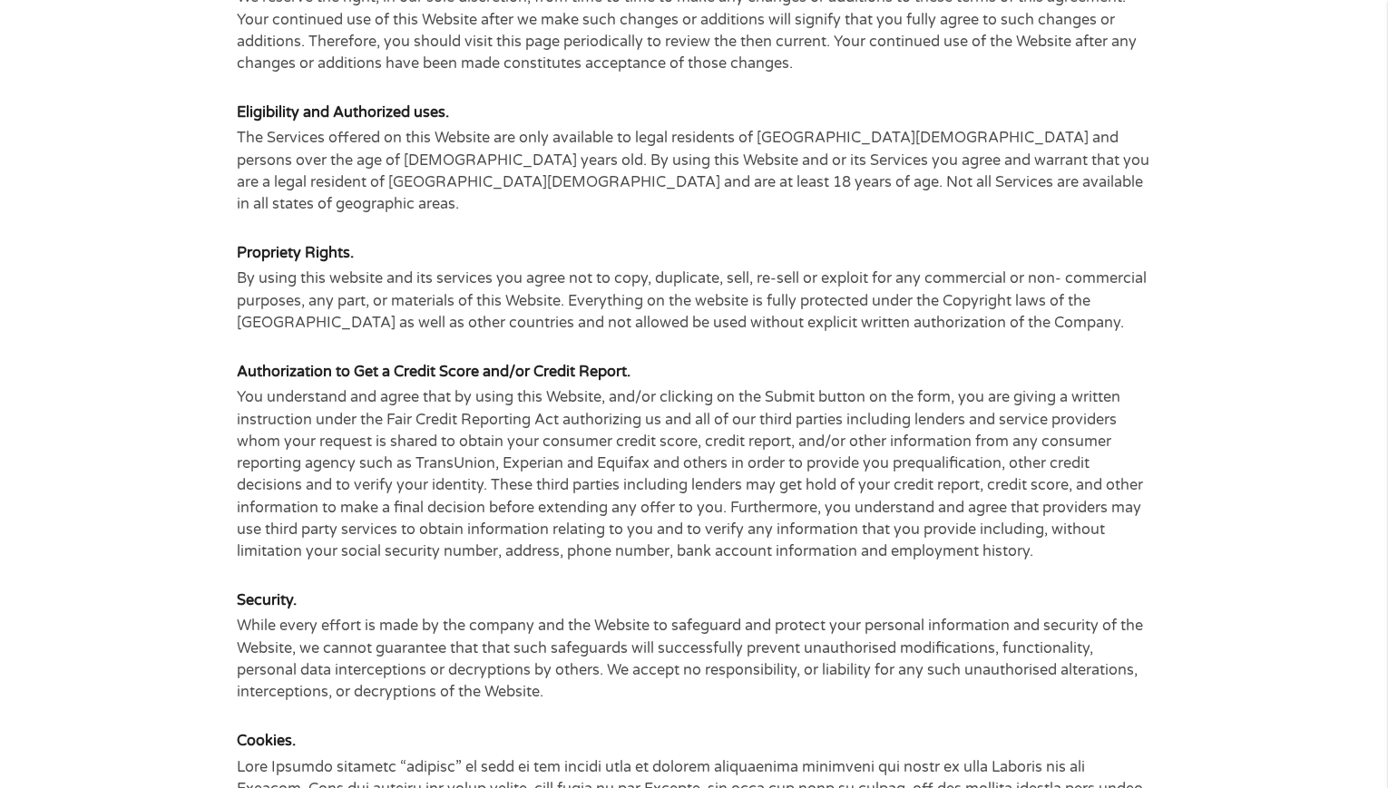
scroll to position [816, 0]
